Goal: Information Seeking & Learning: Check status

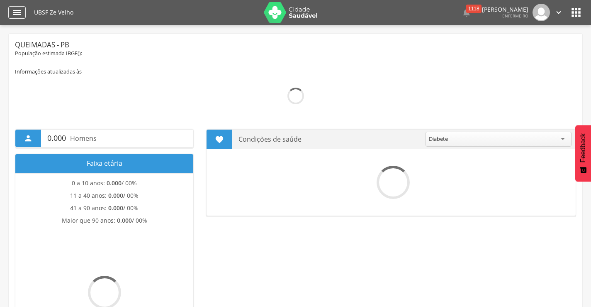
click at [16, 12] on icon "" at bounding box center [17, 12] width 10 height 10
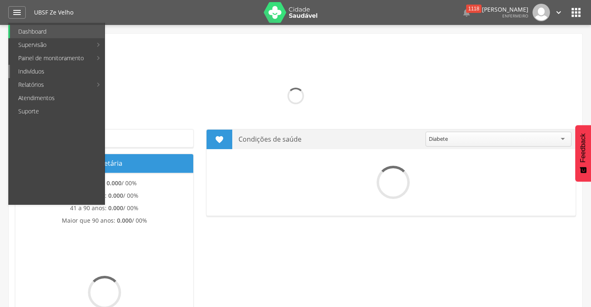
click at [33, 71] on link "Indivíduos" at bounding box center [57, 71] width 95 height 13
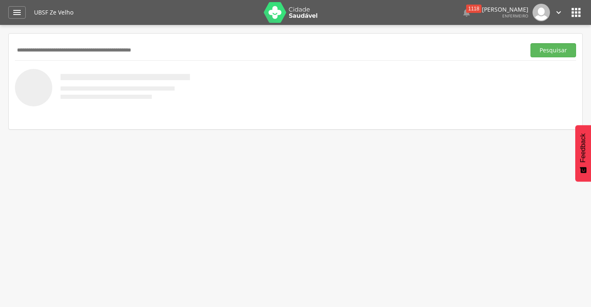
click at [55, 50] on input "text" at bounding box center [268, 50] width 507 height 14
type input "**********"
click at [531, 43] on button "Pesquisar" at bounding box center [554, 50] width 46 height 14
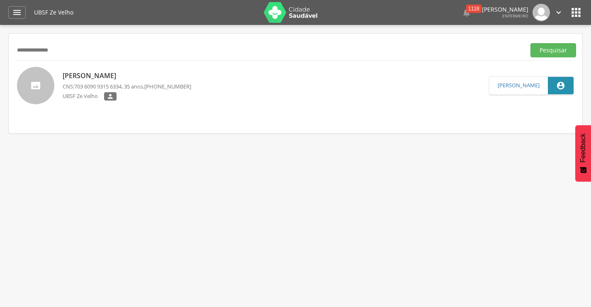
click at [120, 78] on p "[PERSON_NAME]" at bounding box center [127, 76] width 129 height 10
type input "**********"
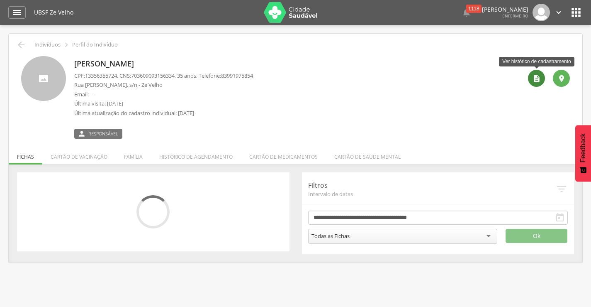
click at [536, 83] on div "" at bounding box center [536, 78] width 17 height 17
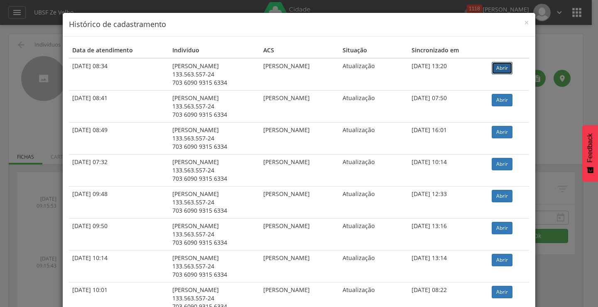
click at [505, 70] on link "Abrir" at bounding box center [501, 68] width 21 height 12
click at [525, 24] on span "×" at bounding box center [526, 23] width 5 height 12
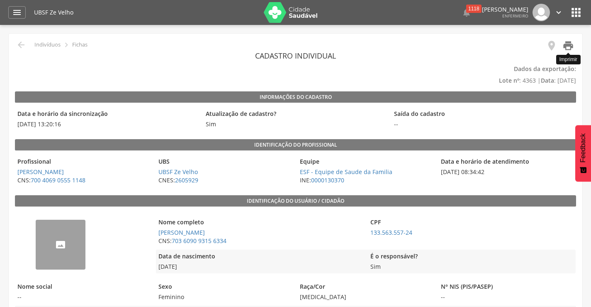
click at [568, 47] on icon "" at bounding box center [569, 46] width 12 height 12
